Goal: Contribute content

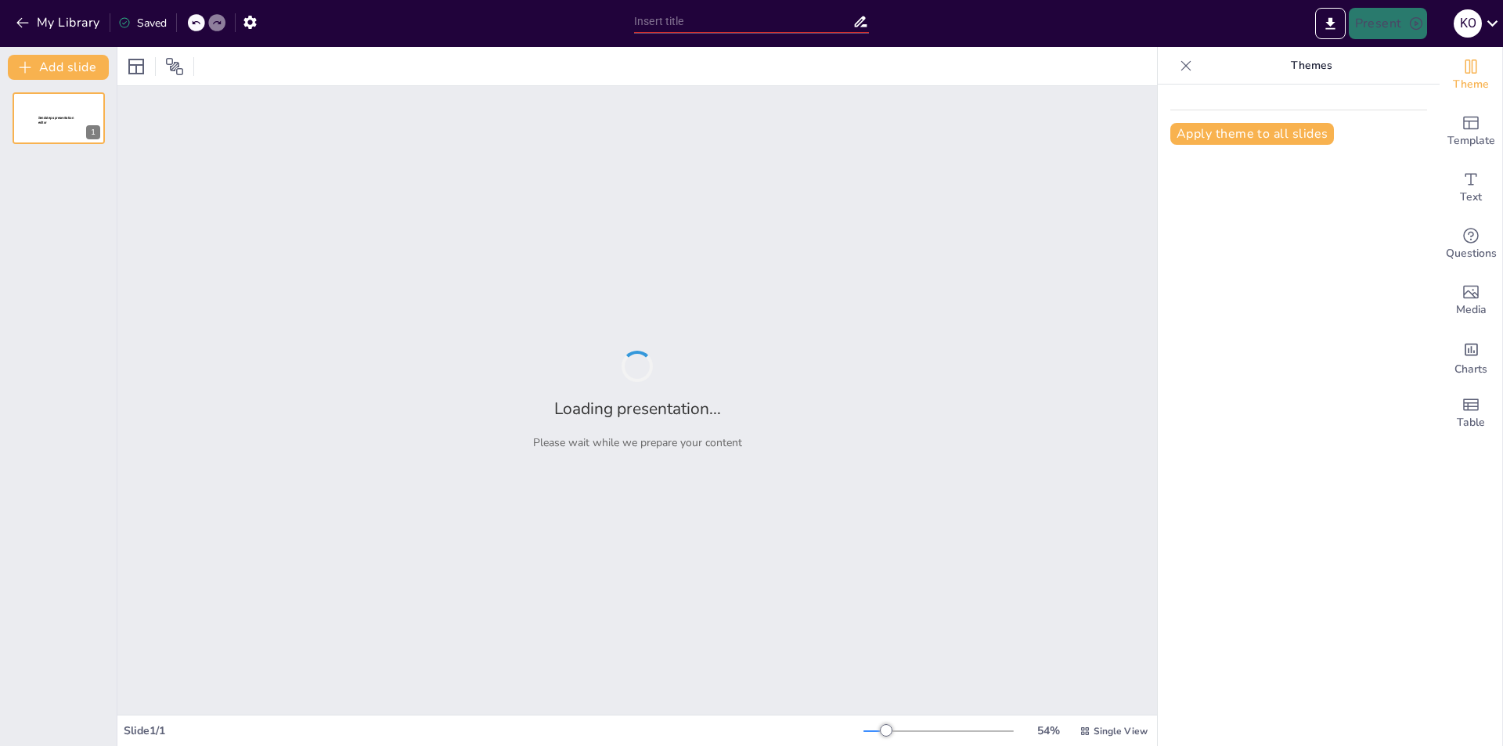
type input "Anatomía Radiológica de la Pelvis: Estructuras y Funciones del Aparato Reproduc…"
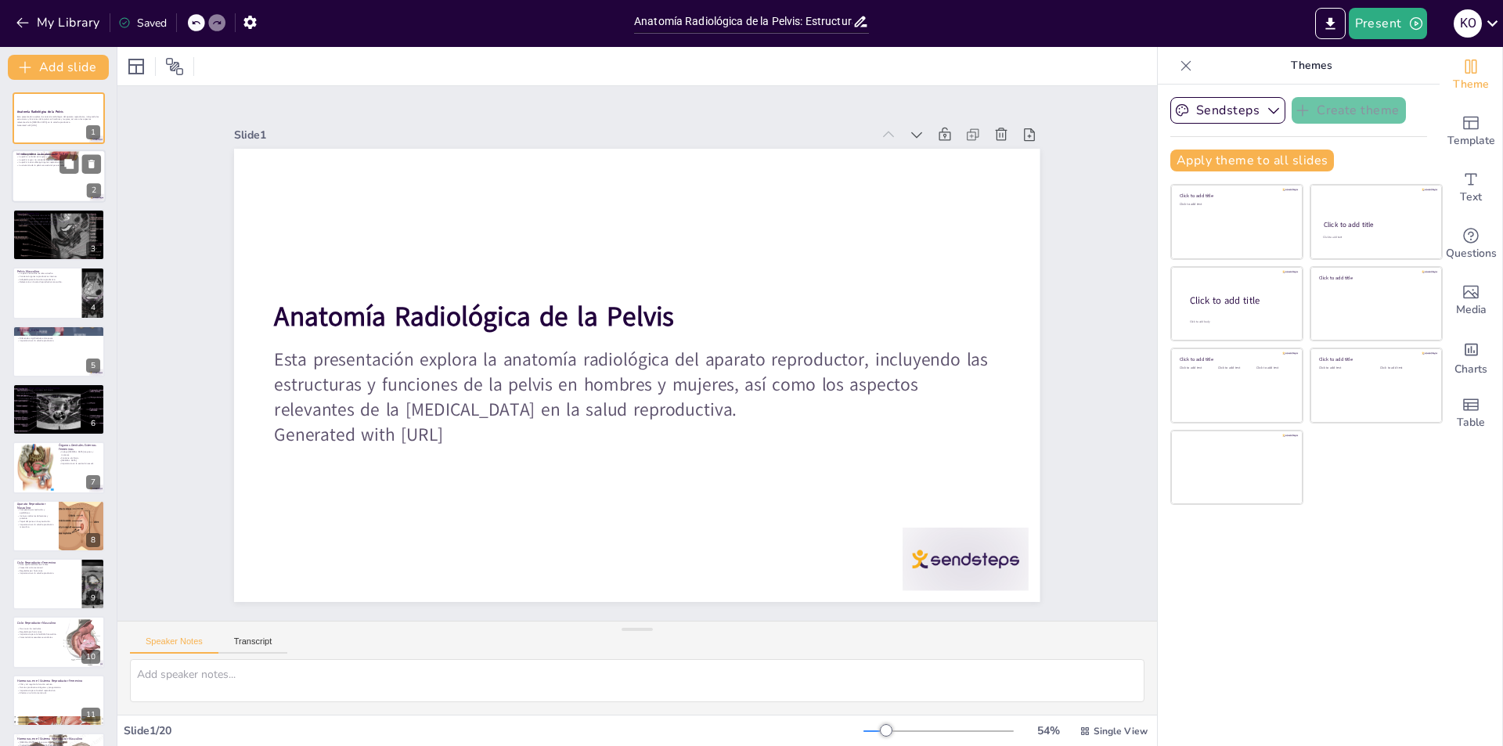
click at [61, 177] on div at bounding box center [59, 176] width 94 height 53
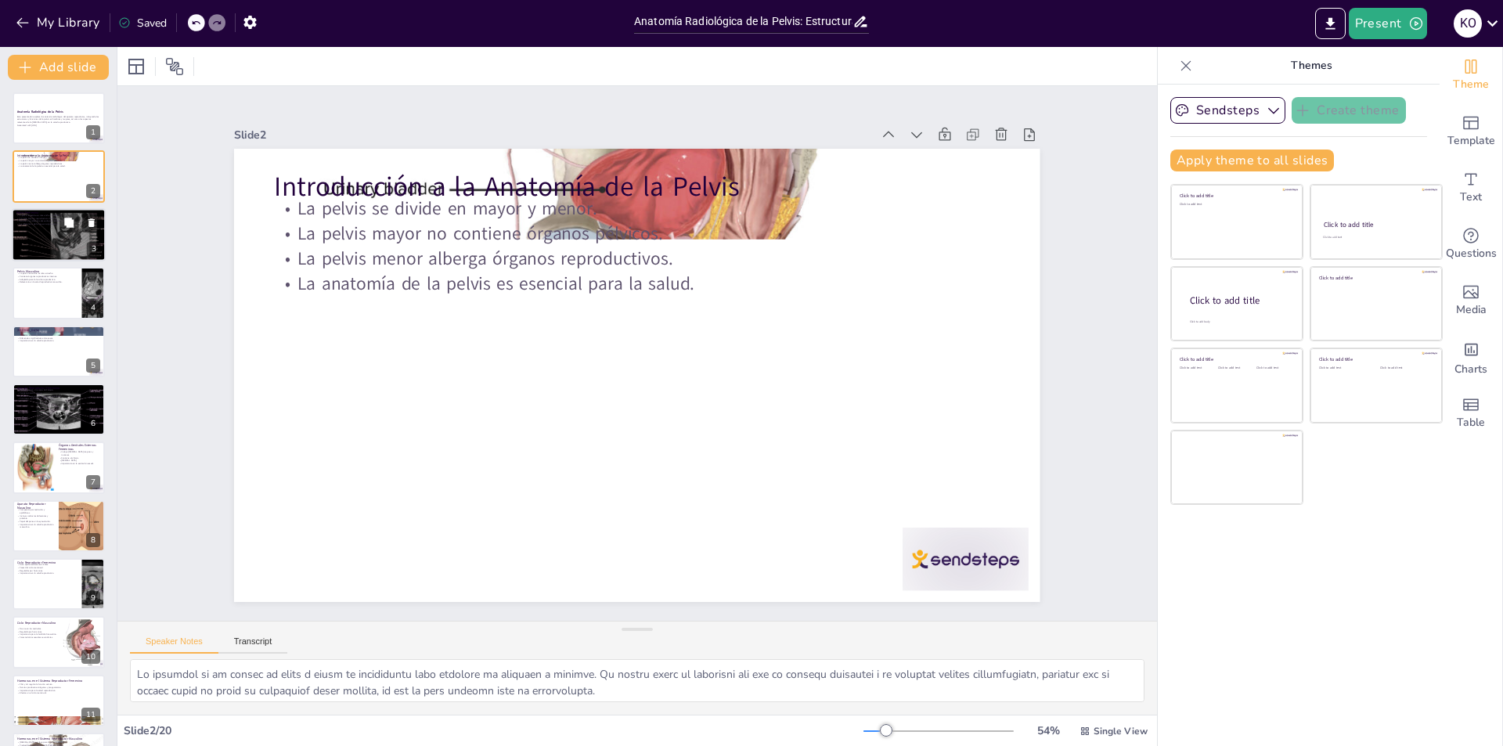
click at [66, 233] on div at bounding box center [58, 234] width 103 height 53
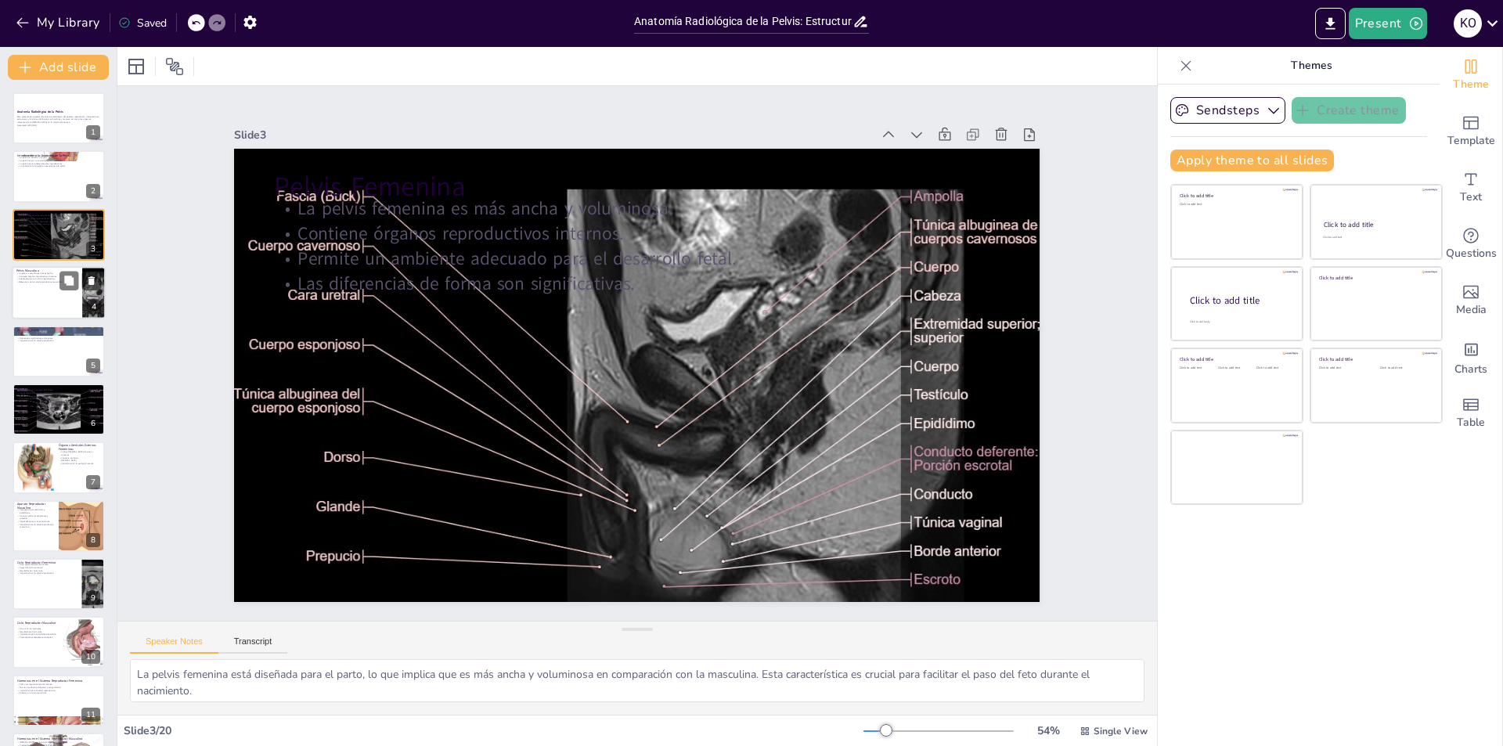
click at [68, 297] on div at bounding box center [59, 292] width 94 height 53
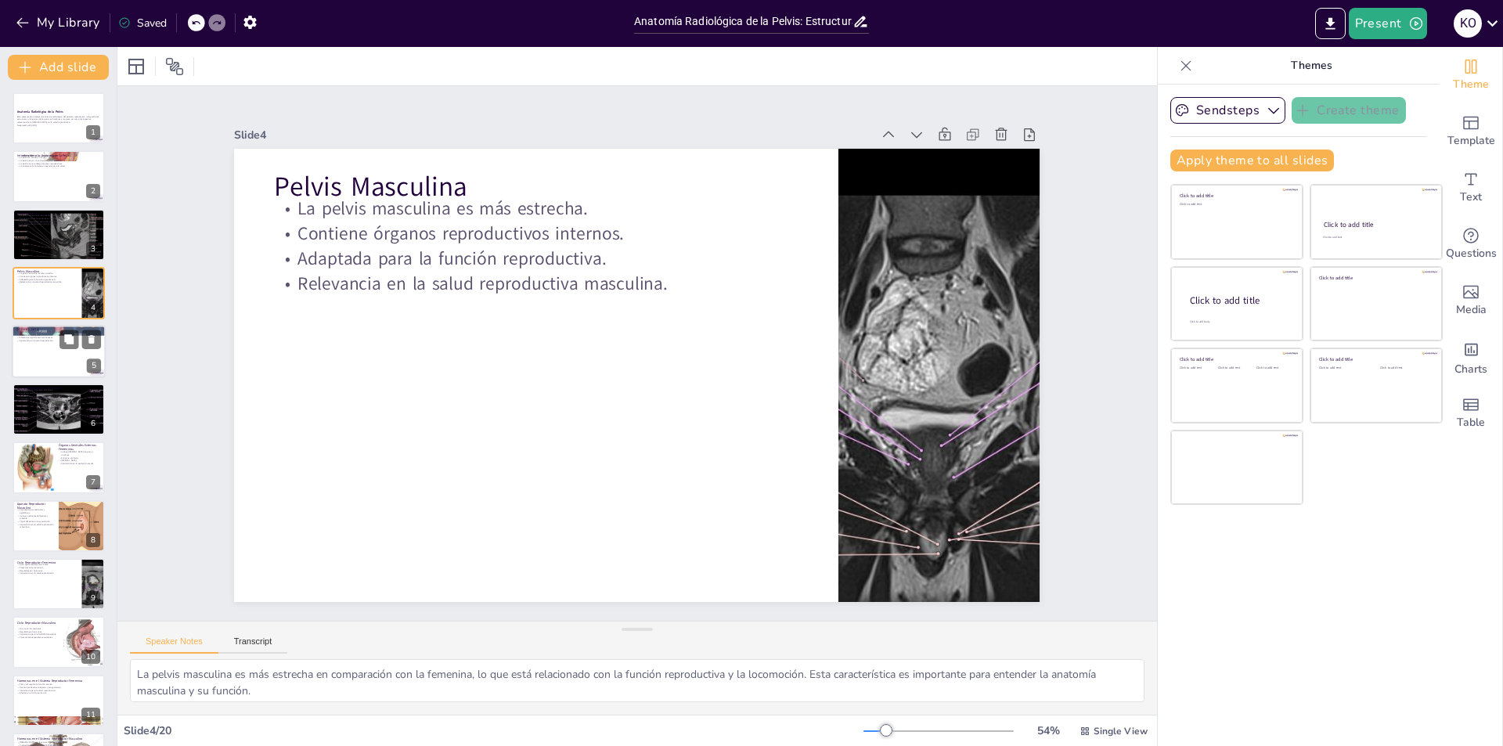
click at [52, 356] on div at bounding box center [59, 351] width 94 height 53
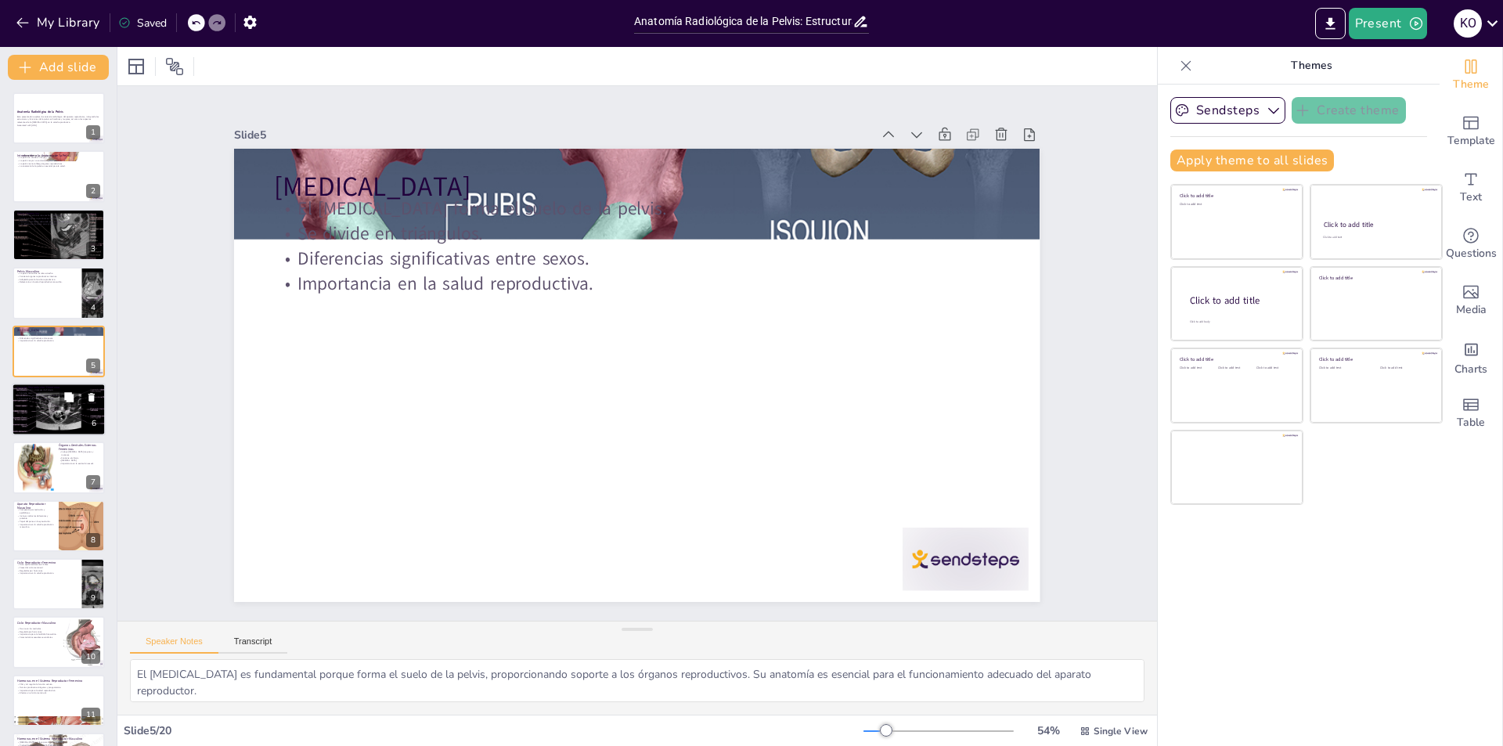
click at [56, 416] on div at bounding box center [58, 409] width 103 height 53
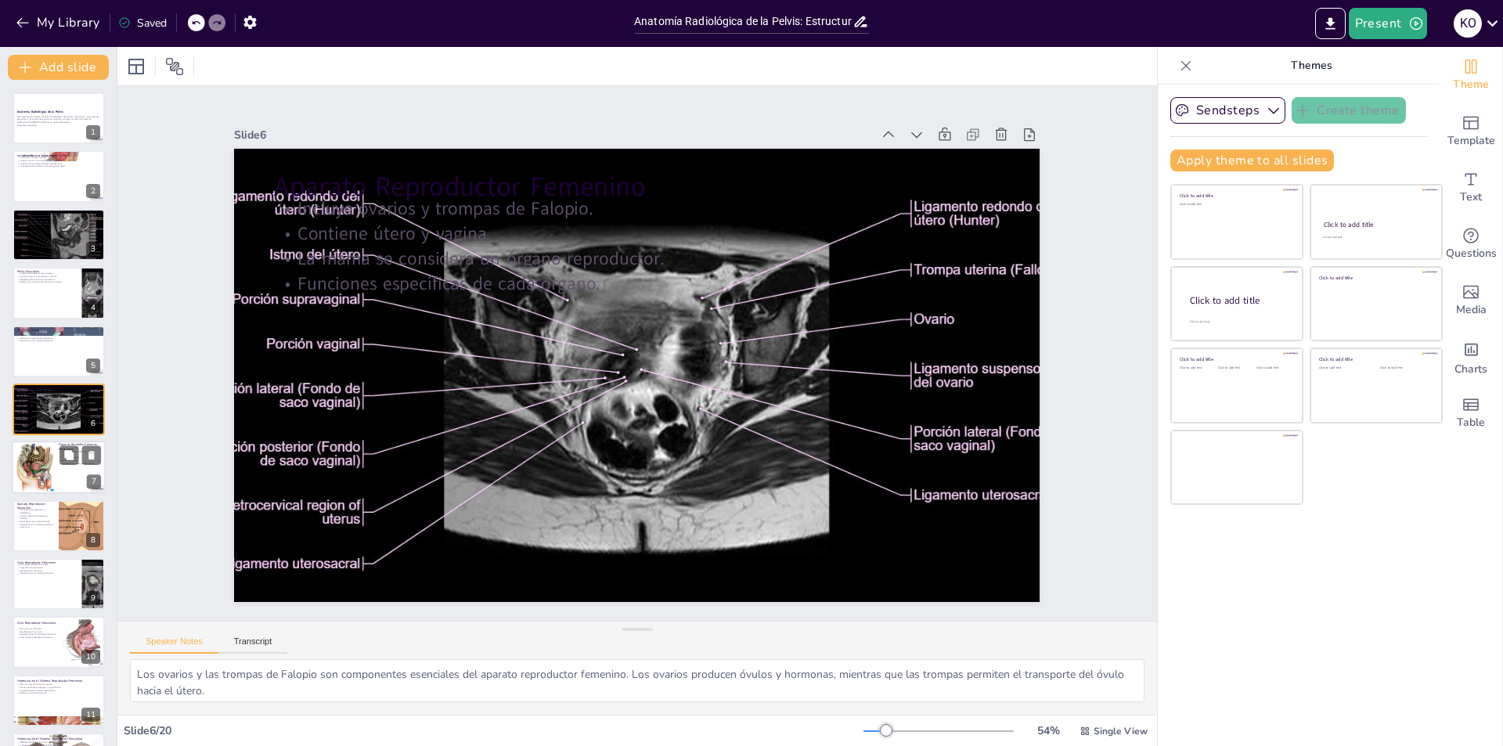
click at [49, 455] on div at bounding box center [35, 467] width 38 height 50
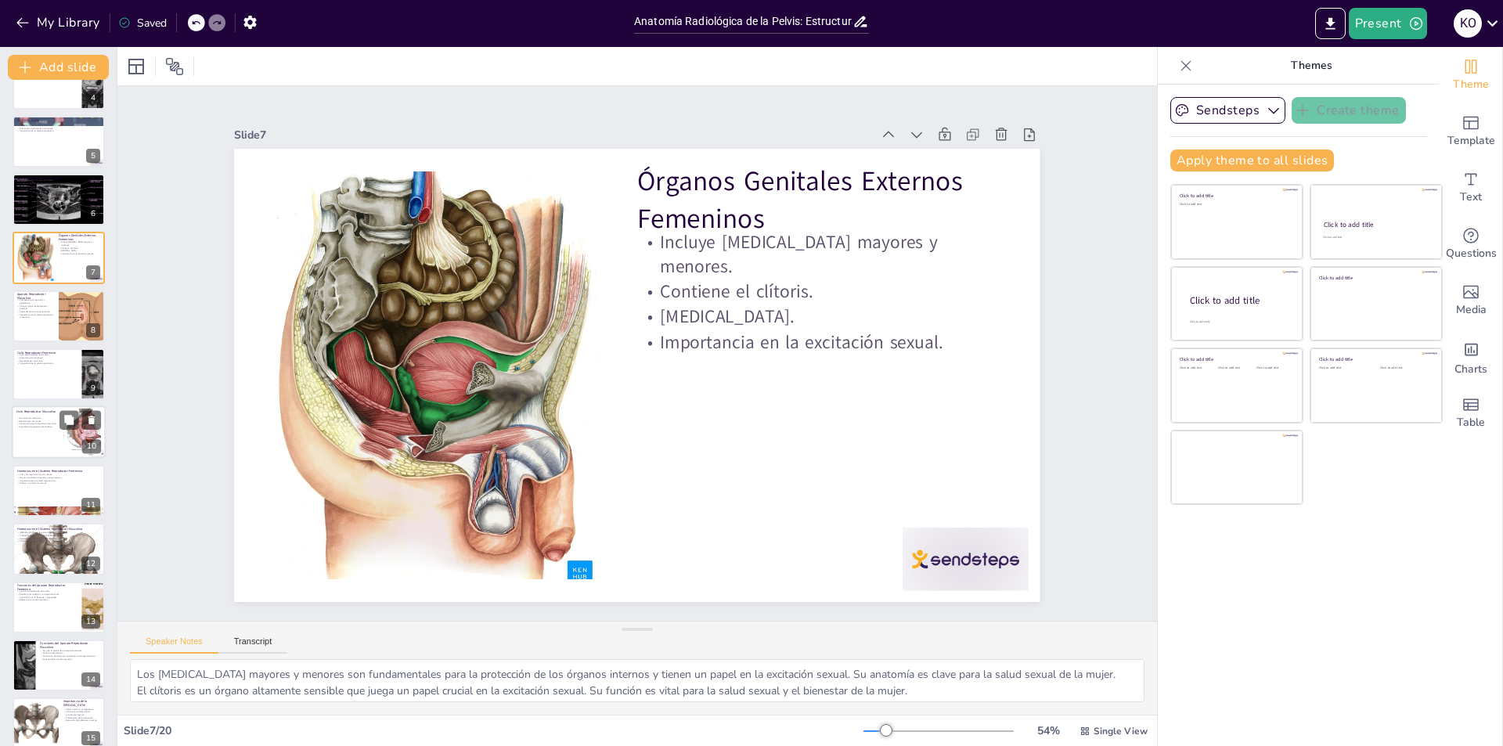
scroll to position [211, 0]
click at [37, 331] on div at bounding box center [59, 314] width 94 height 53
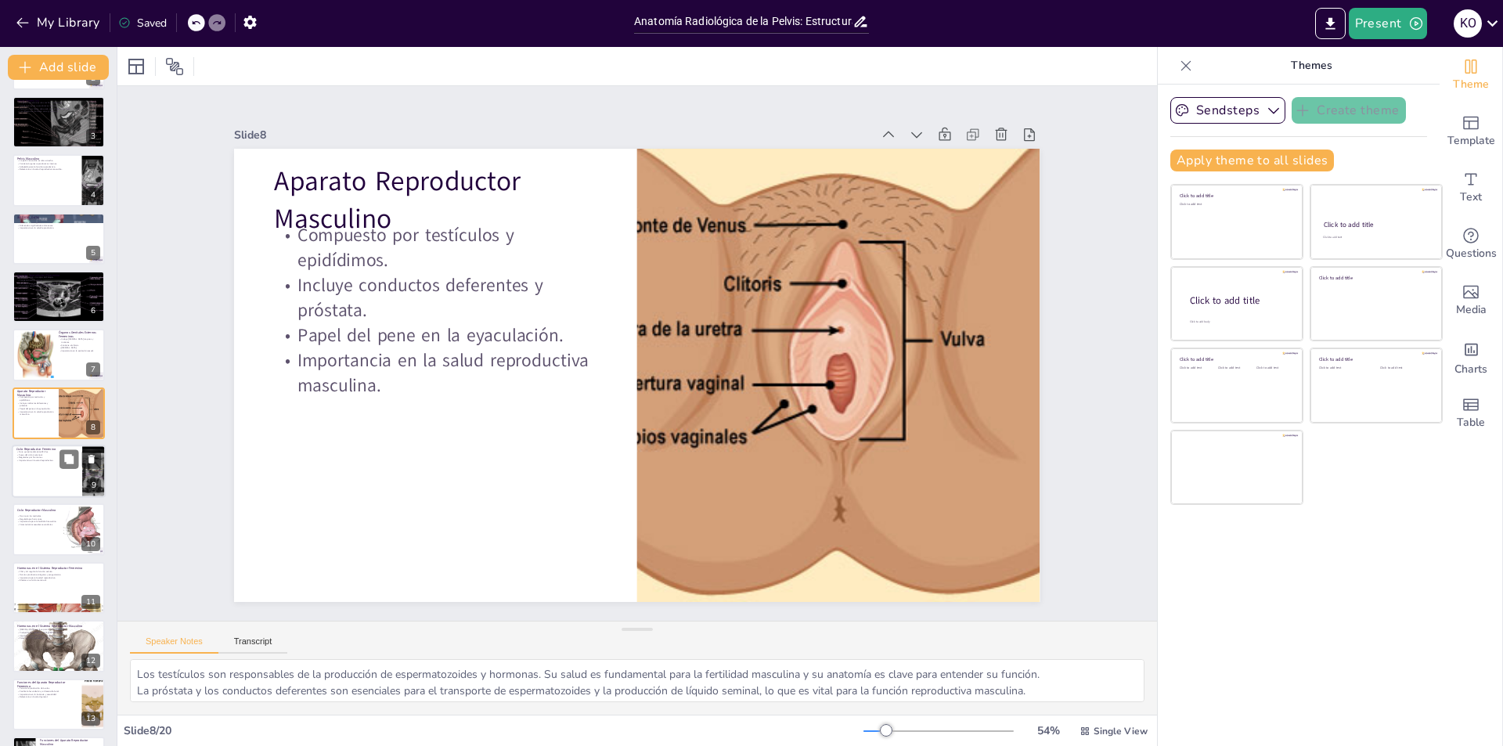
click at [42, 468] on div at bounding box center [59, 471] width 94 height 53
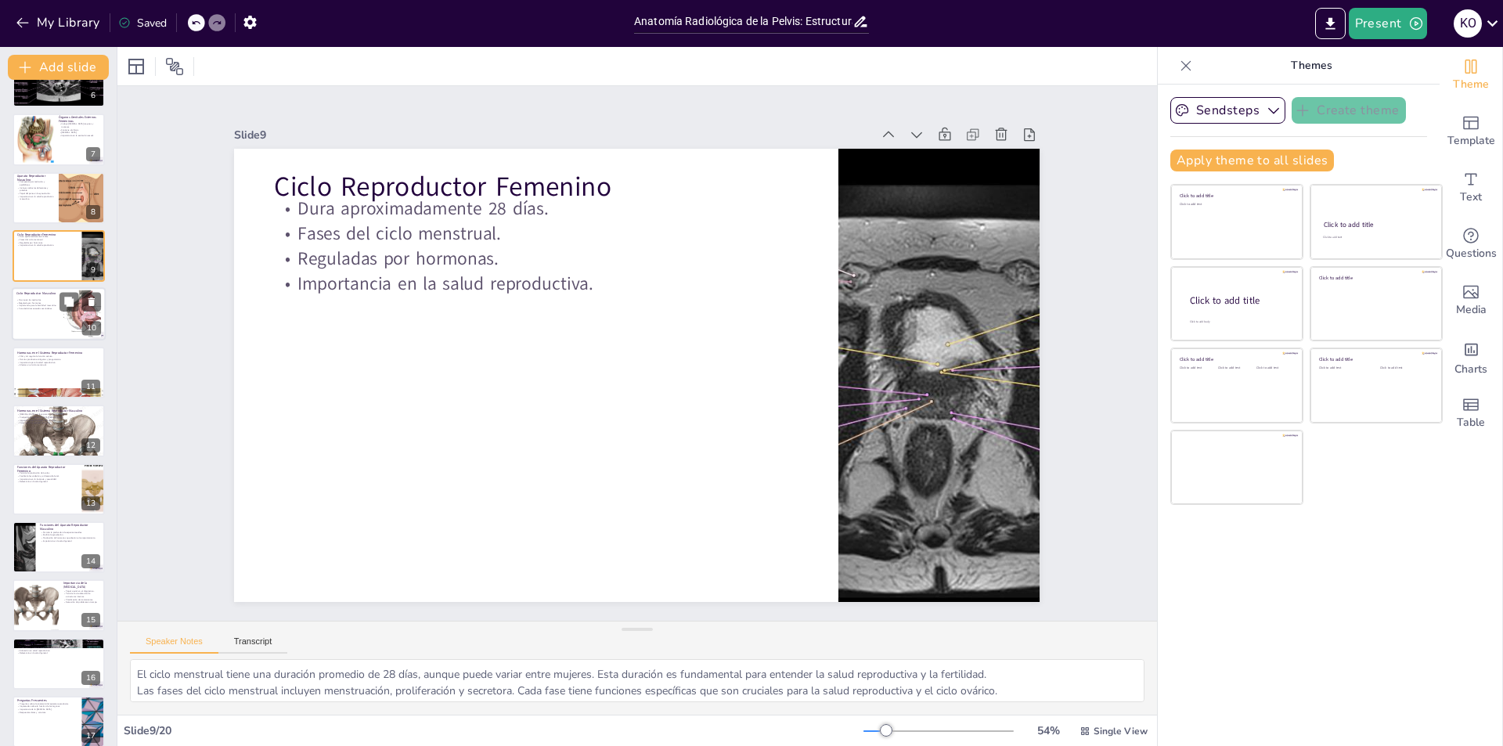
click at [58, 314] on div at bounding box center [59, 314] width 94 height 53
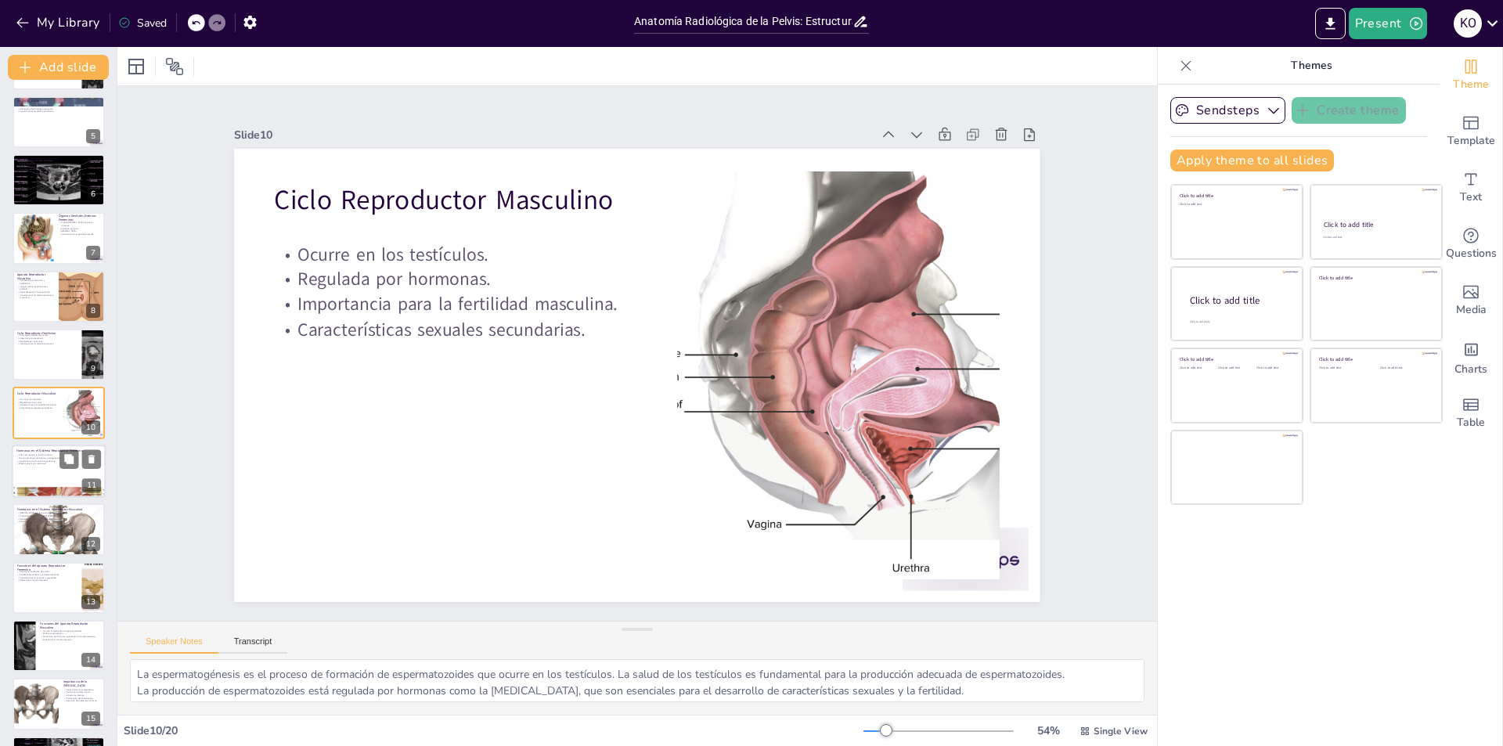
click at [47, 465] on p "Efectos en el ciclo menstrual." at bounding box center [58, 463] width 85 height 3
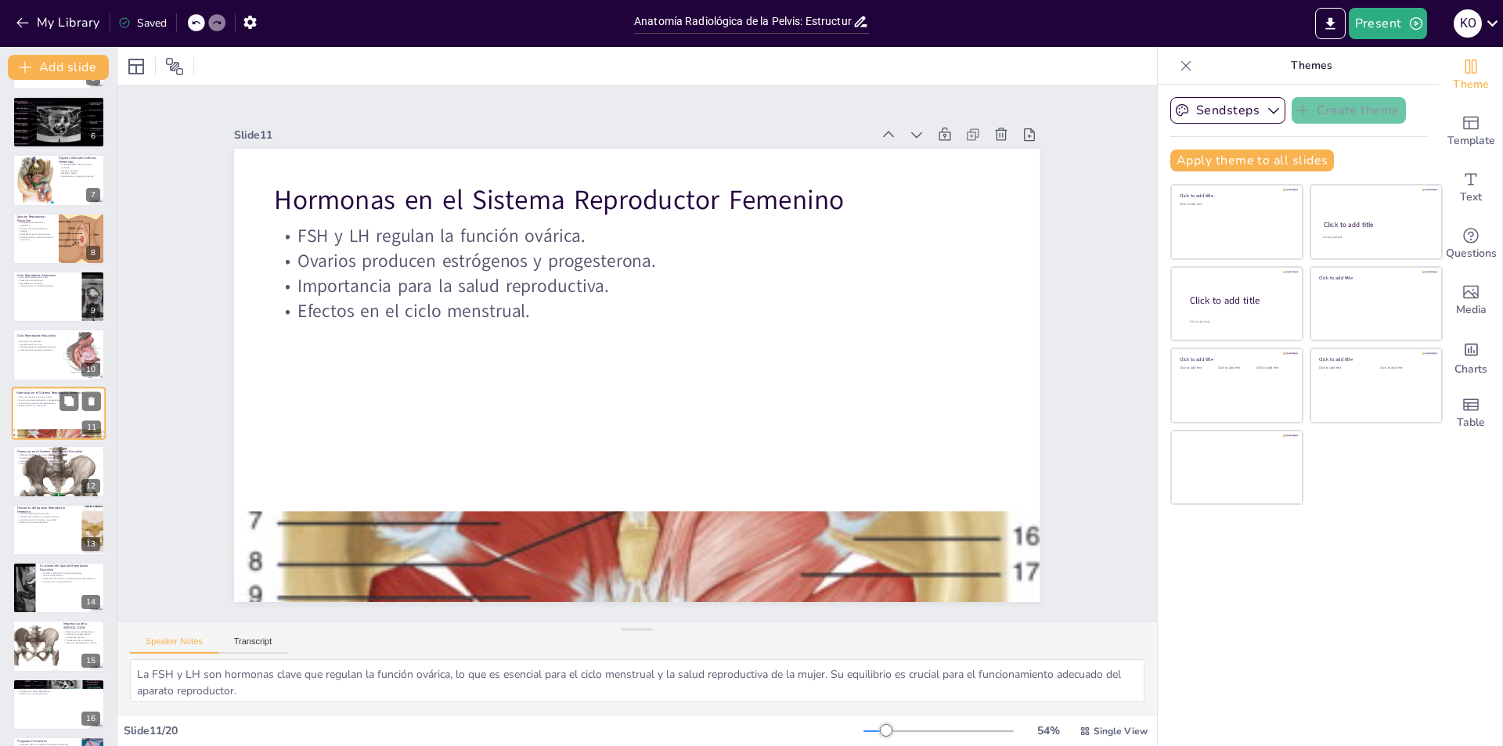
scroll to position [517, 0]
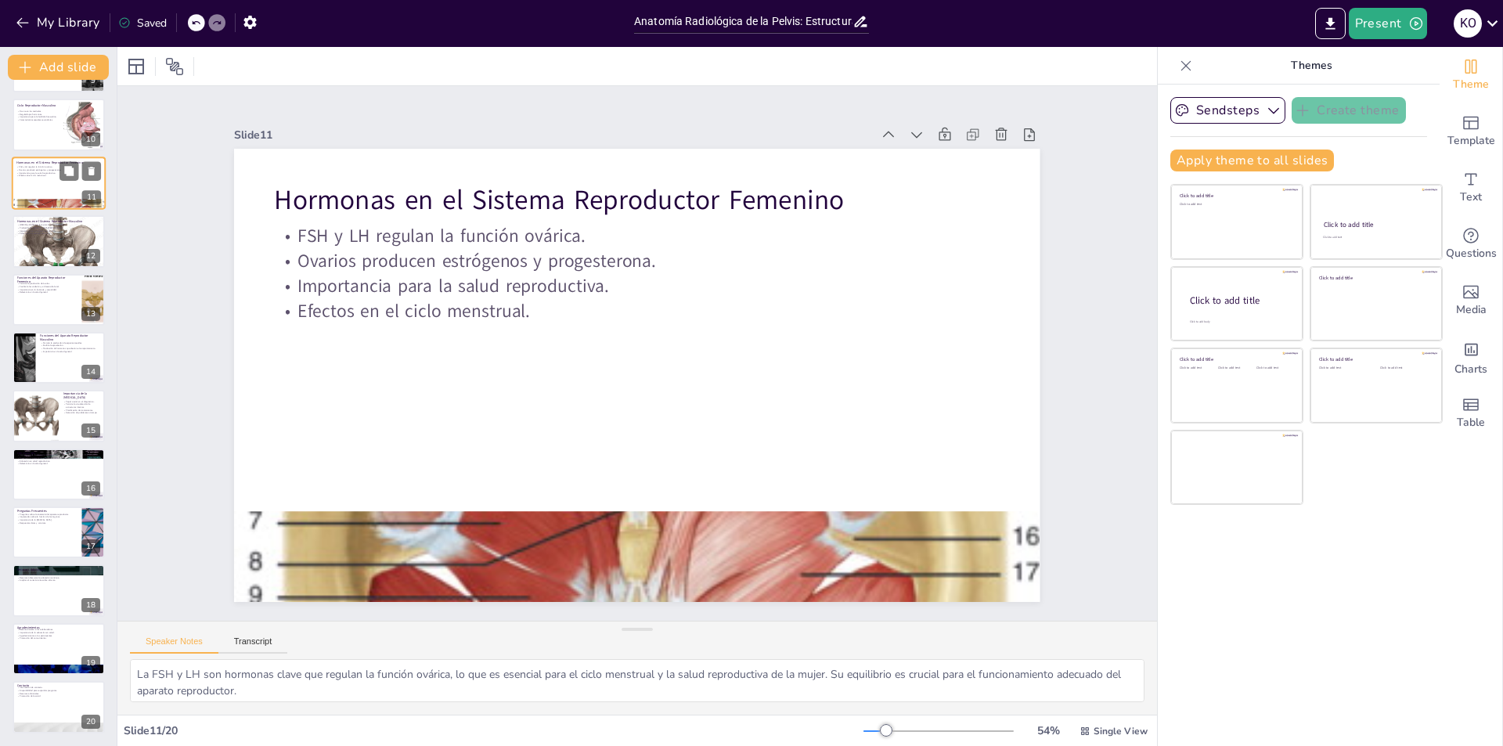
click at [47, 465] on p "Relevancia en la salud general." at bounding box center [58, 464] width 83 height 3
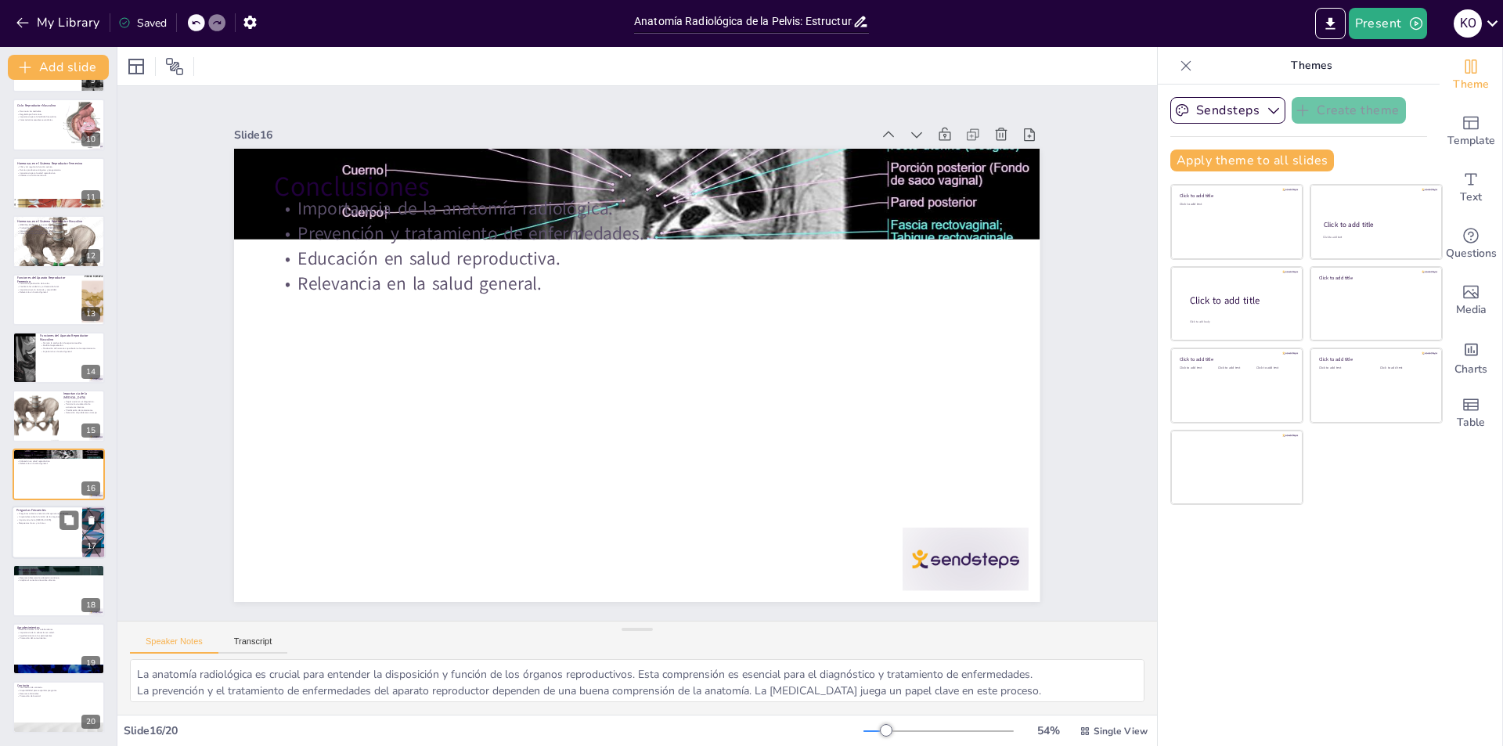
click at [52, 533] on div at bounding box center [59, 532] width 94 height 53
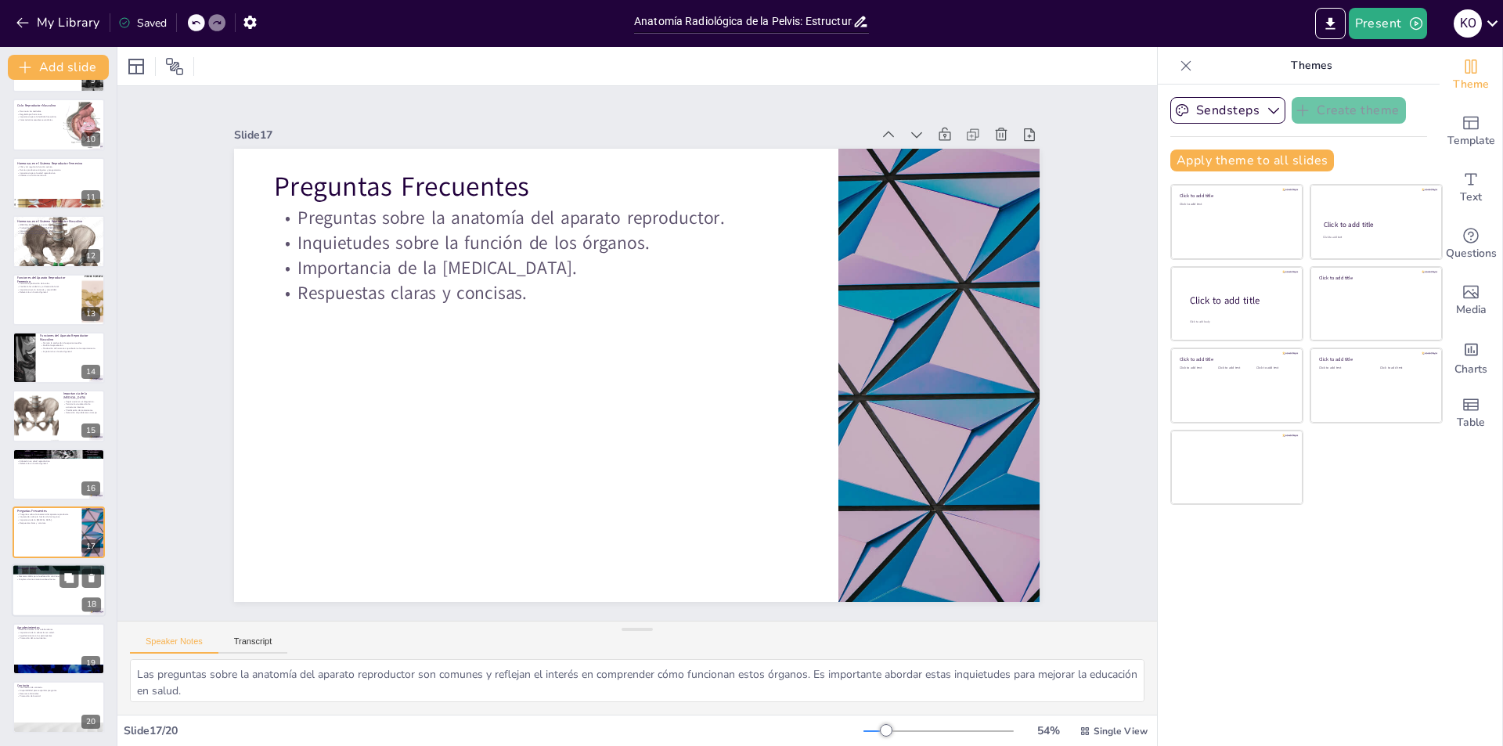
click at [52, 595] on div at bounding box center [59, 590] width 94 height 53
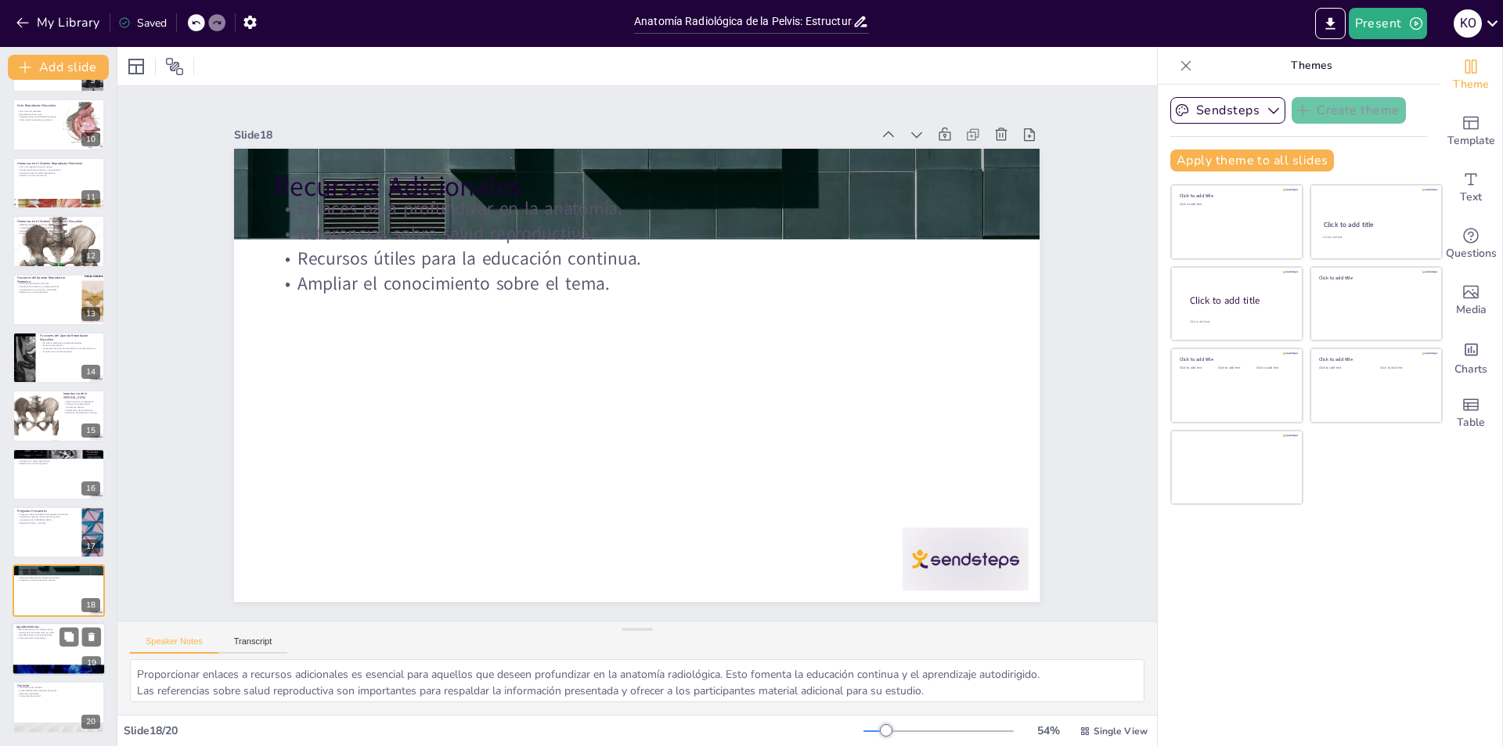
click at [48, 641] on div at bounding box center [59, 648] width 94 height 53
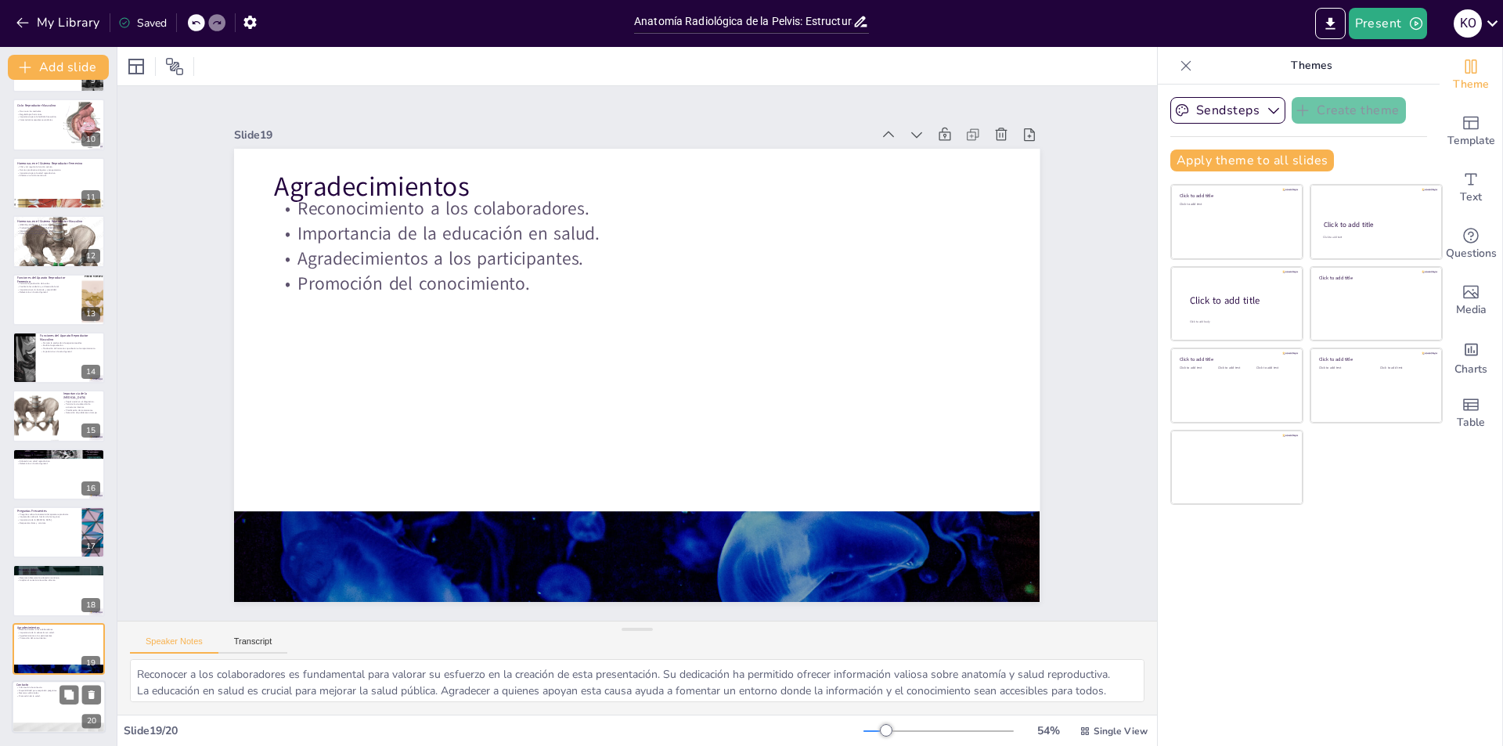
click at [46, 690] on p "Disponibilidad para responder preguntas." at bounding box center [58, 690] width 85 height 3
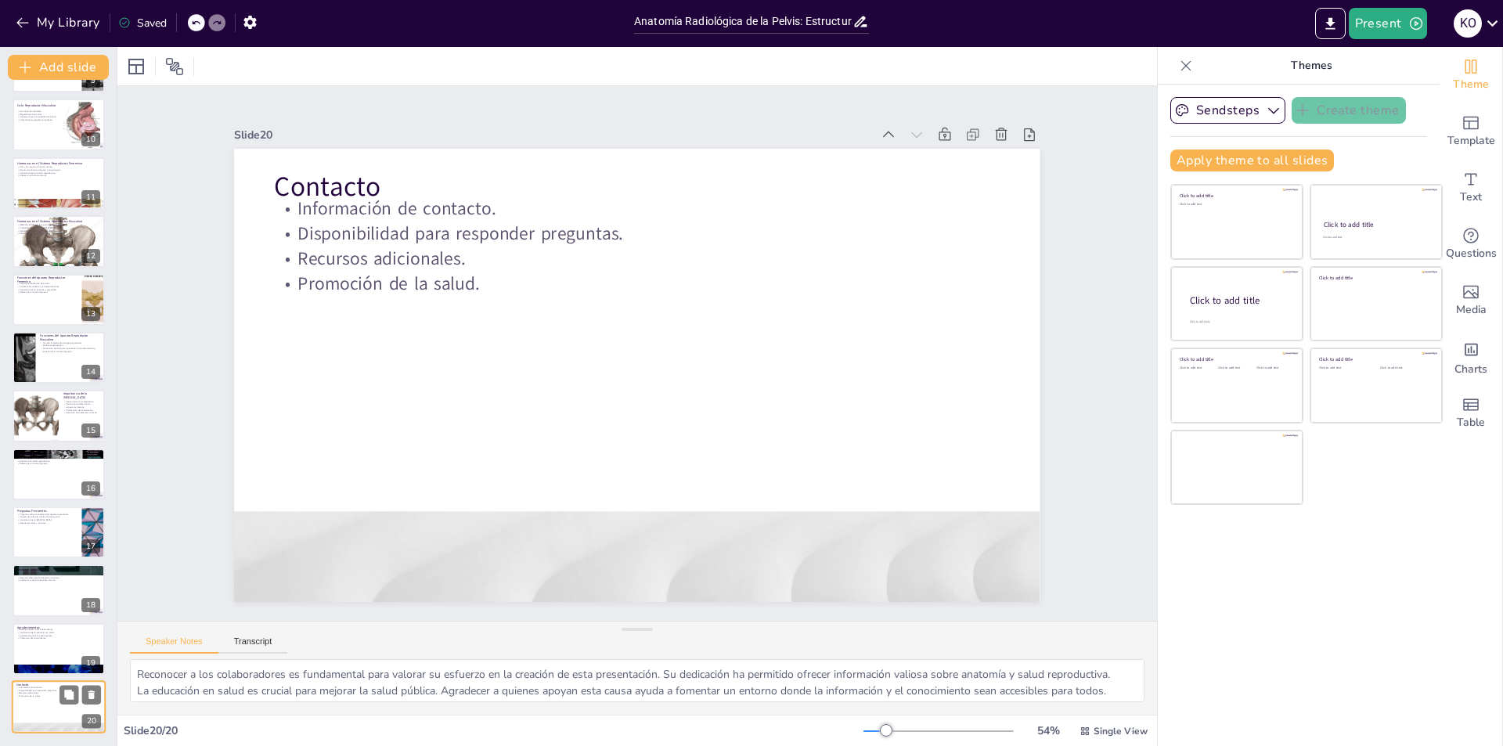
type textarea "Proporcionar información de contacto es esencial para que los participantes pue…"
